Goal: Task Accomplishment & Management: Manage account settings

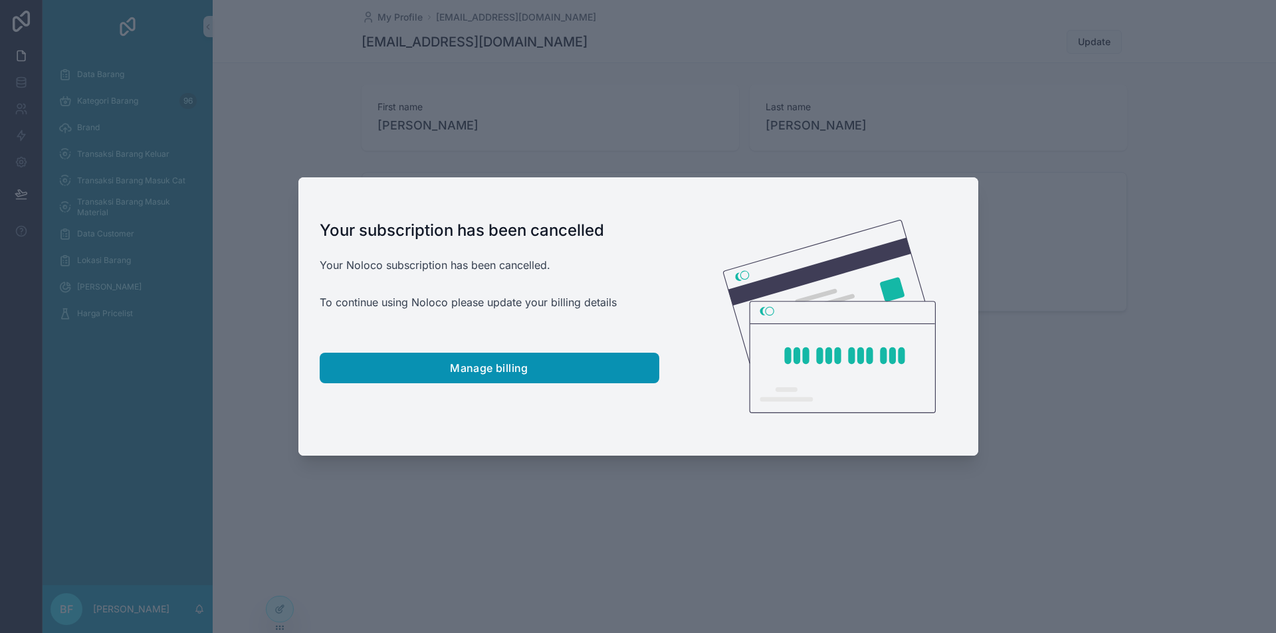
drag, startPoint x: 359, startPoint y: 371, endPoint x: 351, endPoint y: 388, distance: 19.0
click at [360, 371] on button "Manage billing" at bounding box center [489, 368] width 339 height 31
